Goal: Navigation & Orientation: Find specific page/section

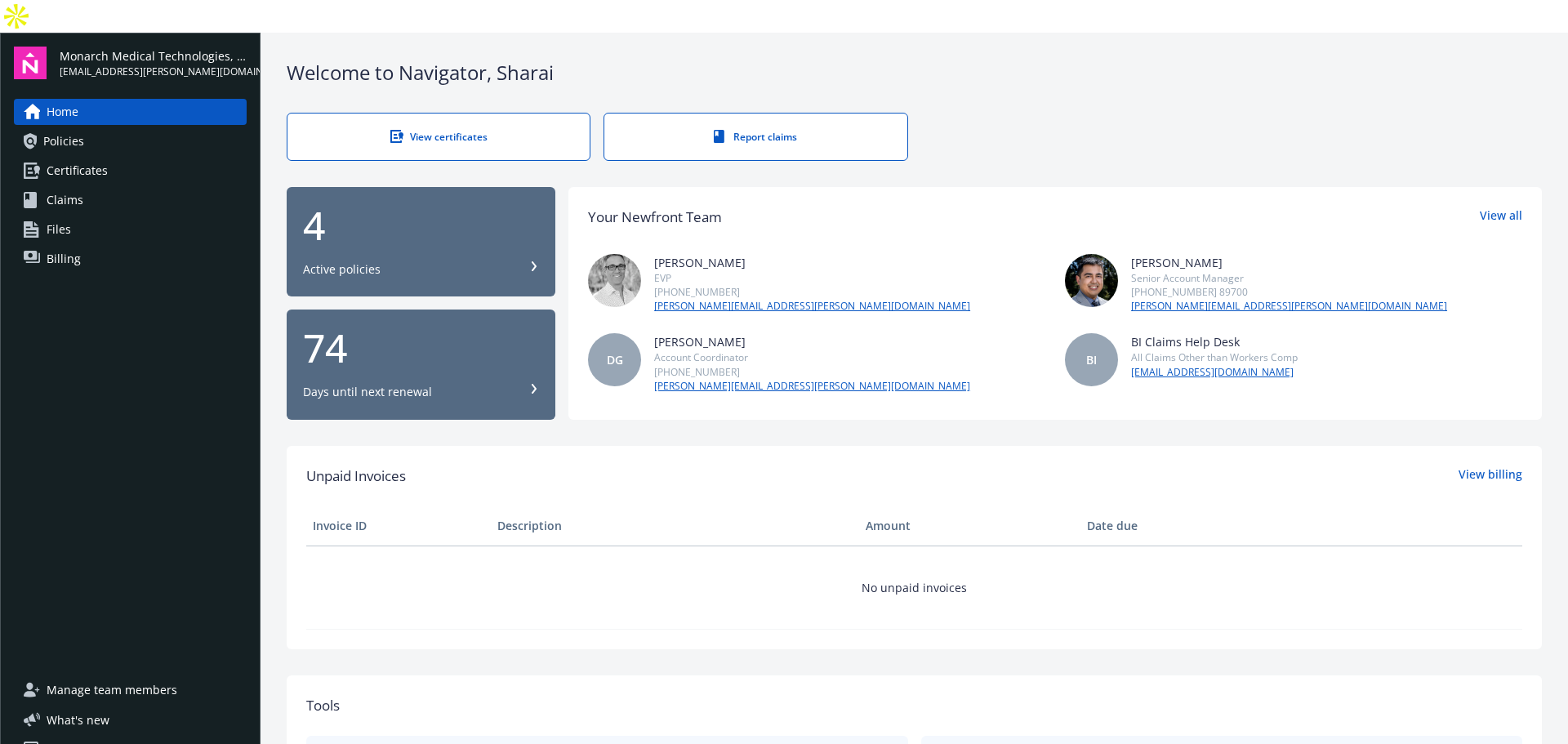
click at [967, 404] on div "Welcome to Navigator , Sharai View certificates Report claims 4 Active policies…" at bounding box center [914, 620] width 1307 height 1175
